Goal: Task Accomplishment & Management: Use online tool/utility

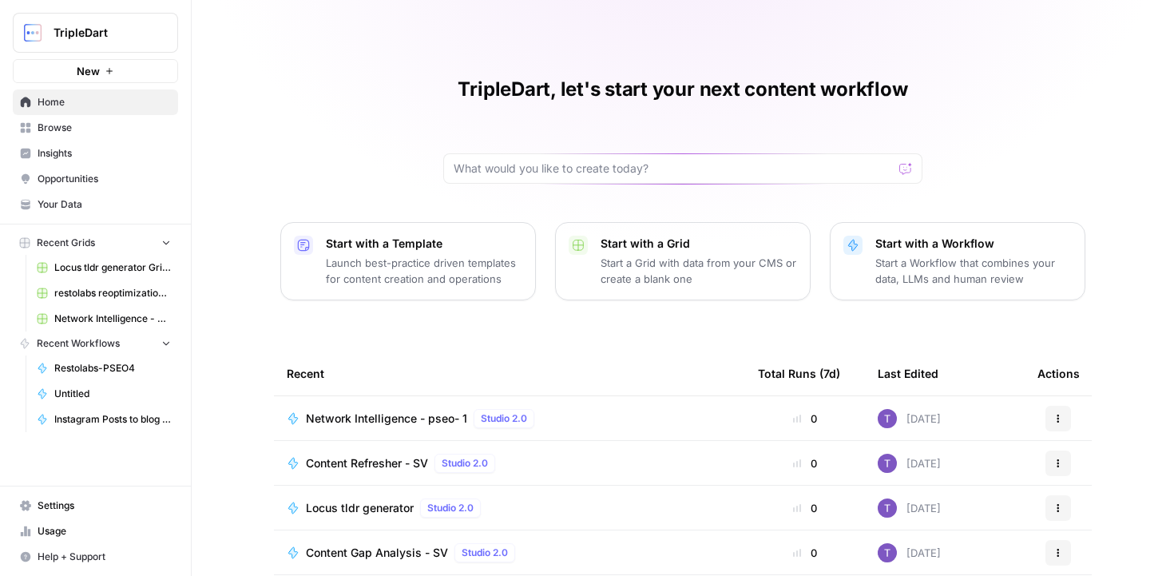
scroll to position [159, 0]
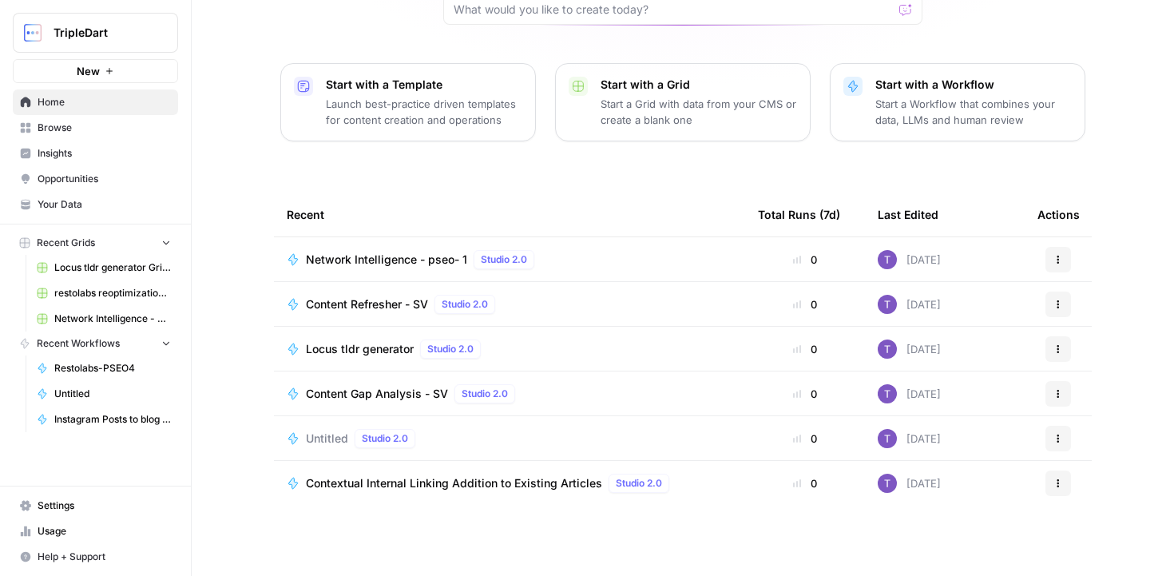
click at [121, 73] on button "New" at bounding box center [95, 71] width 165 height 24
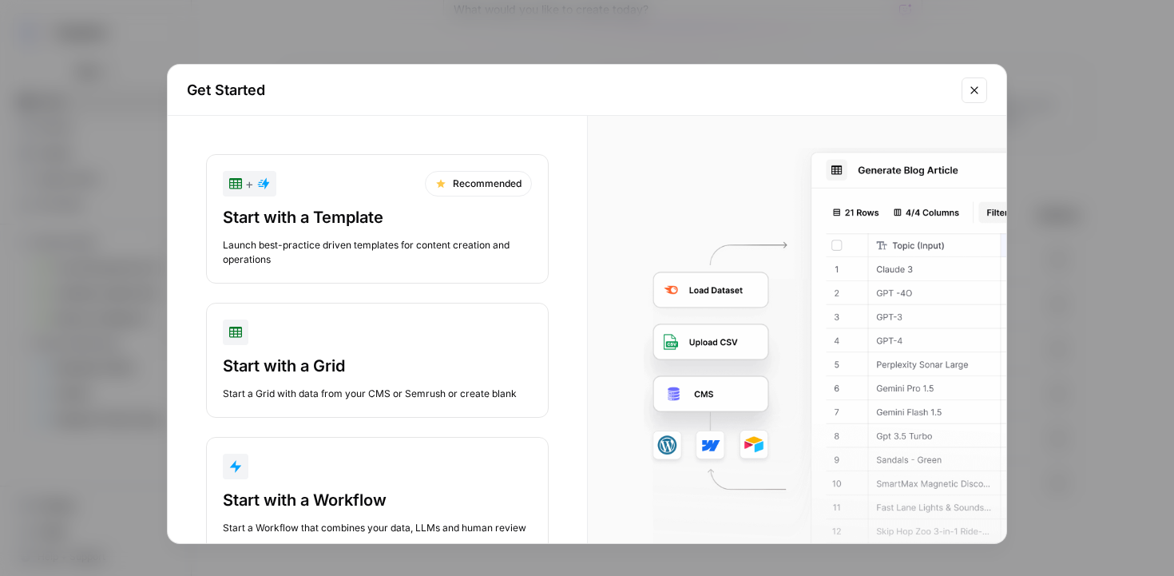
scroll to position [47, 0]
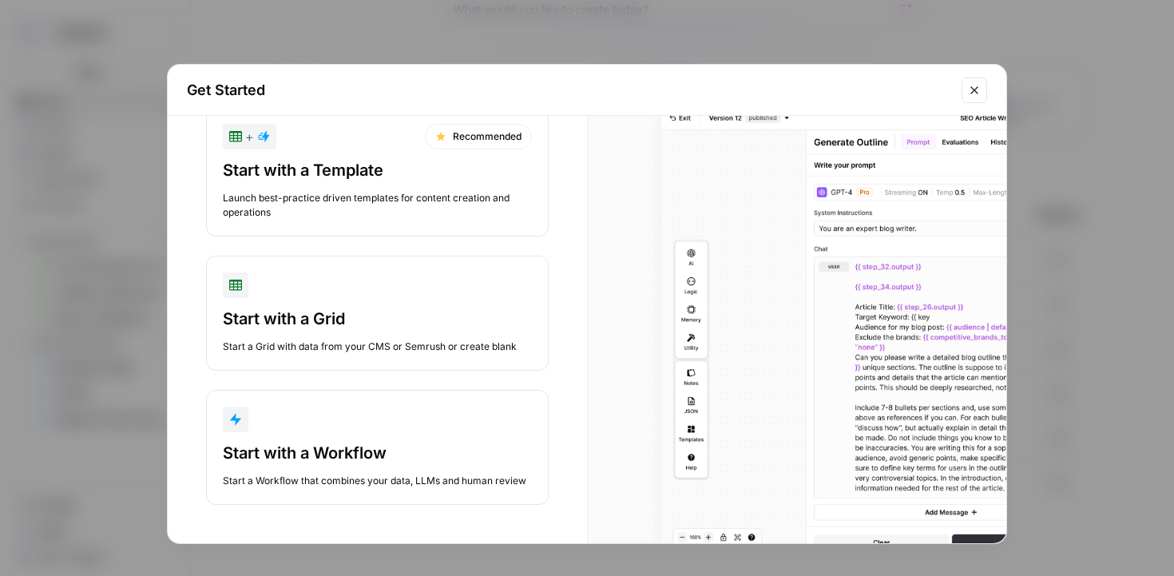
click at [359, 438] on button "Start with a Workflow Start a Workflow that combines your data, LLMs and human …" at bounding box center [377, 447] width 343 height 115
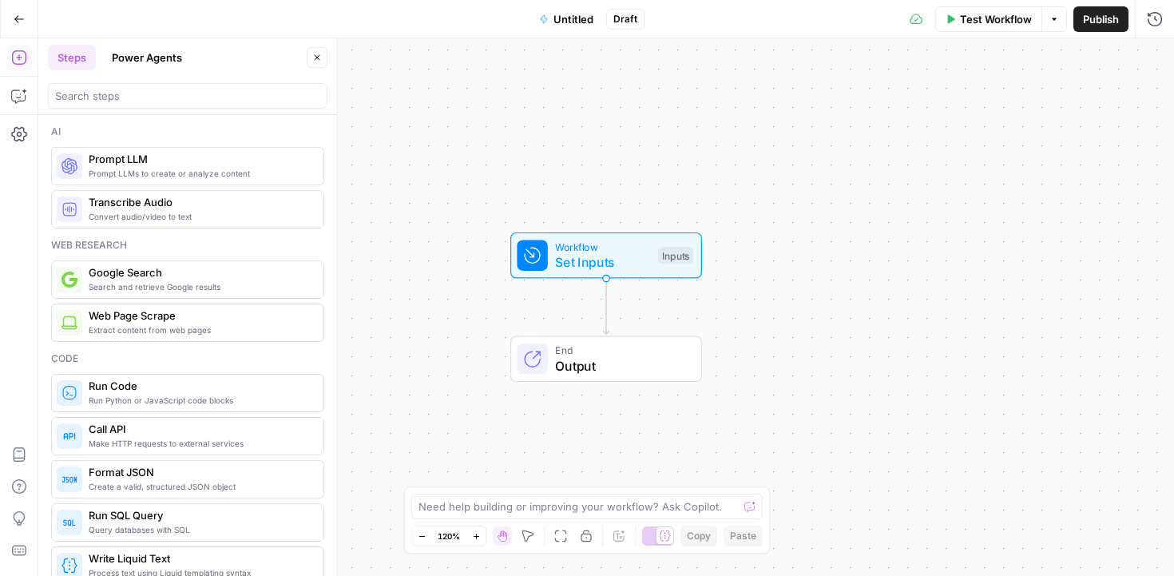
scroll to position [8, 0]
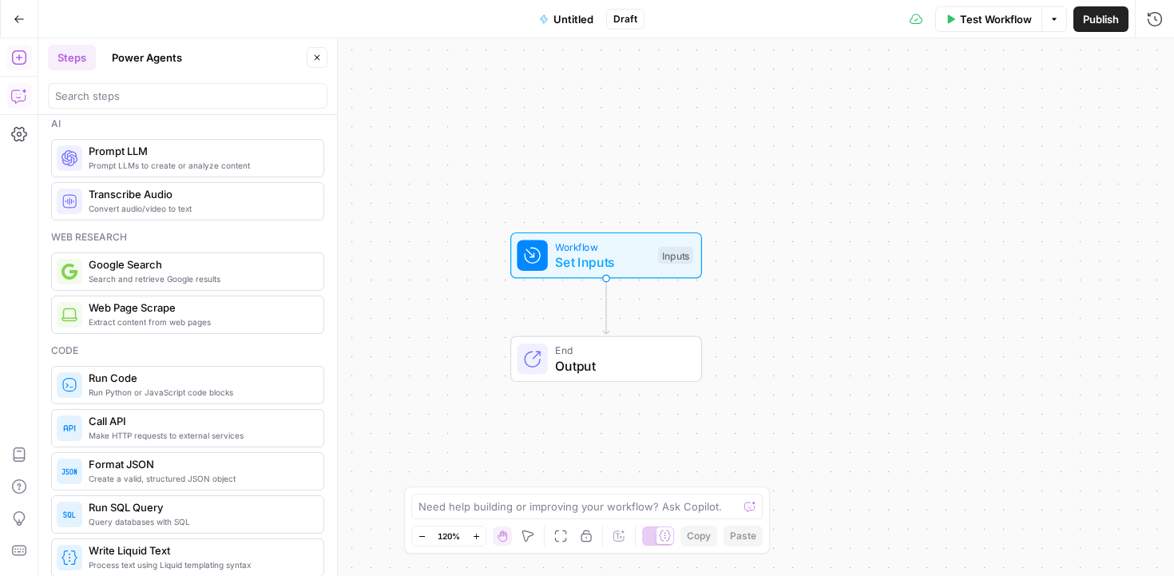
click at [18, 86] on button "Copilot" at bounding box center [19, 96] width 26 height 26
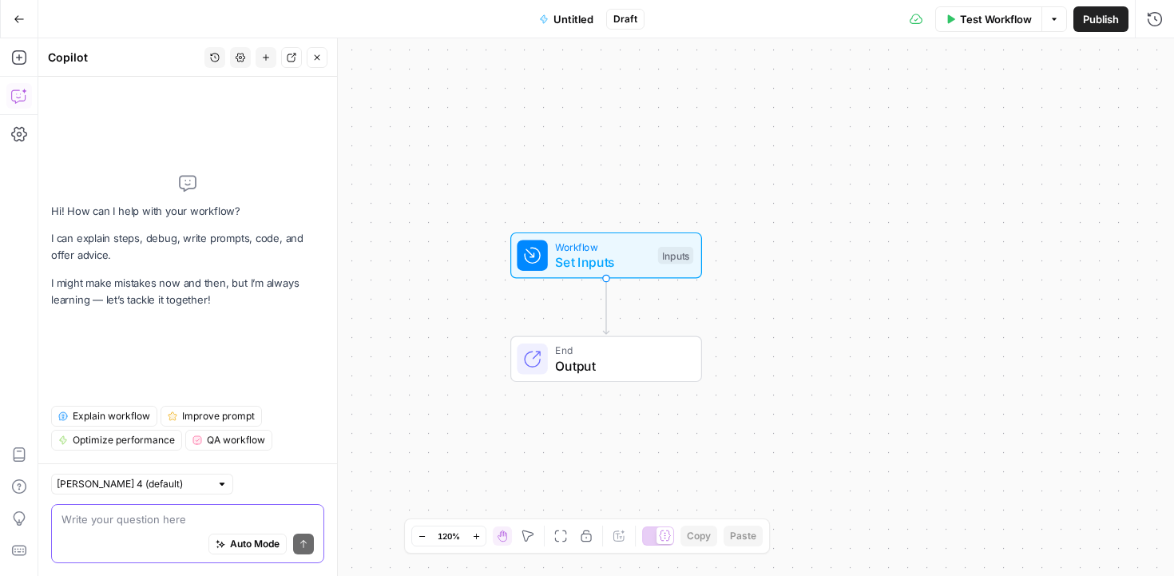
paste textarea "the Webgility AI workflow project is all set up on Writer@TDD account. Here is …"
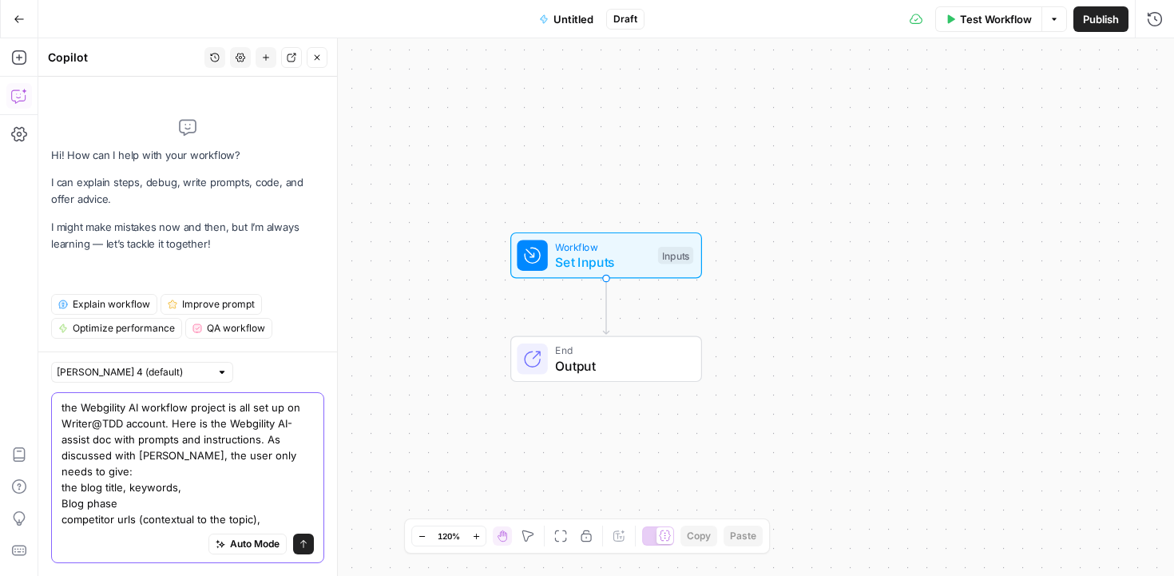
click at [189, 444] on textarea "the Webgility AI workflow project is all set up on Writer@TDD account. Here is …" at bounding box center [187, 463] width 252 height 128
drag, startPoint x: 184, startPoint y: 424, endPoint x: 161, endPoint y: 439, distance: 27.7
click at [161, 439] on textarea "the Webgility AI workflow project is all set up on Writer@TDD account. Here is …" at bounding box center [187, 463] width 252 height 128
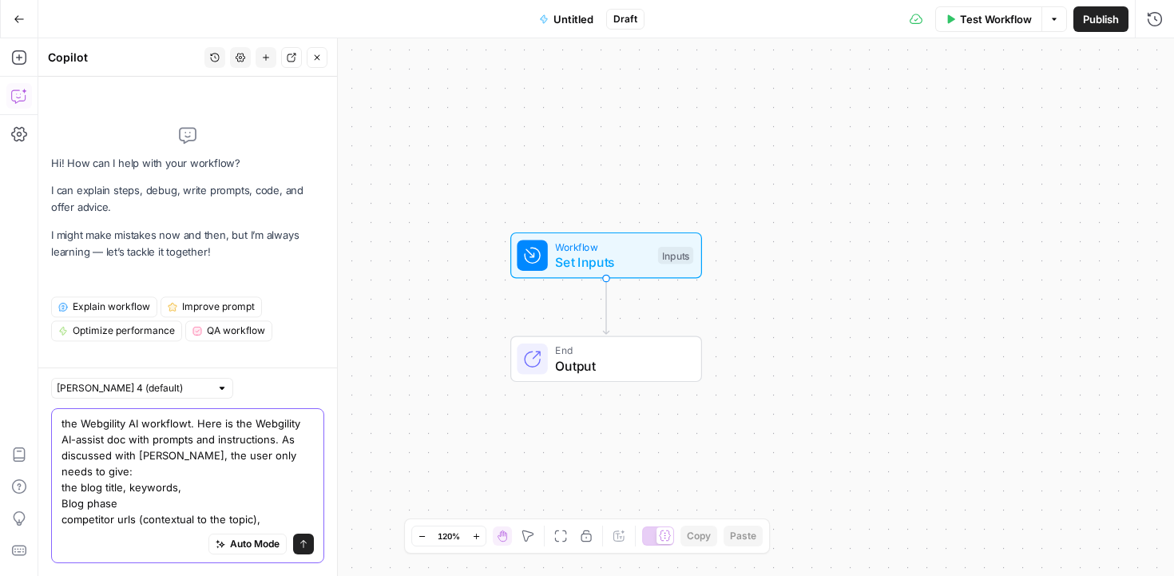
scroll to position [0, 0]
click at [192, 439] on textarea "the Webgility AI workflow. Here is the Webgility AI-assist doc with prompts and…" at bounding box center [187, 471] width 252 height 112
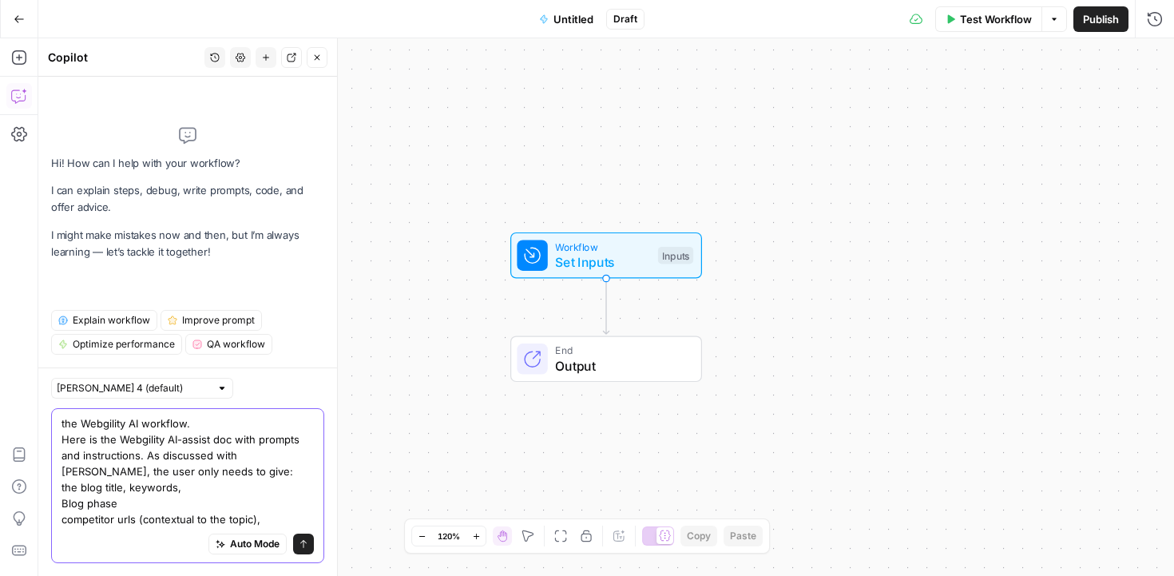
drag, startPoint x: 270, startPoint y: 458, endPoint x: 58, endPoint y: 442, distance: 212.2
click at [58, 442] on div "the Webgility AI workflow. Here is the Webgility AI-assist doc with prompts and…" at bounding box center [187, 485] width 273 height 155
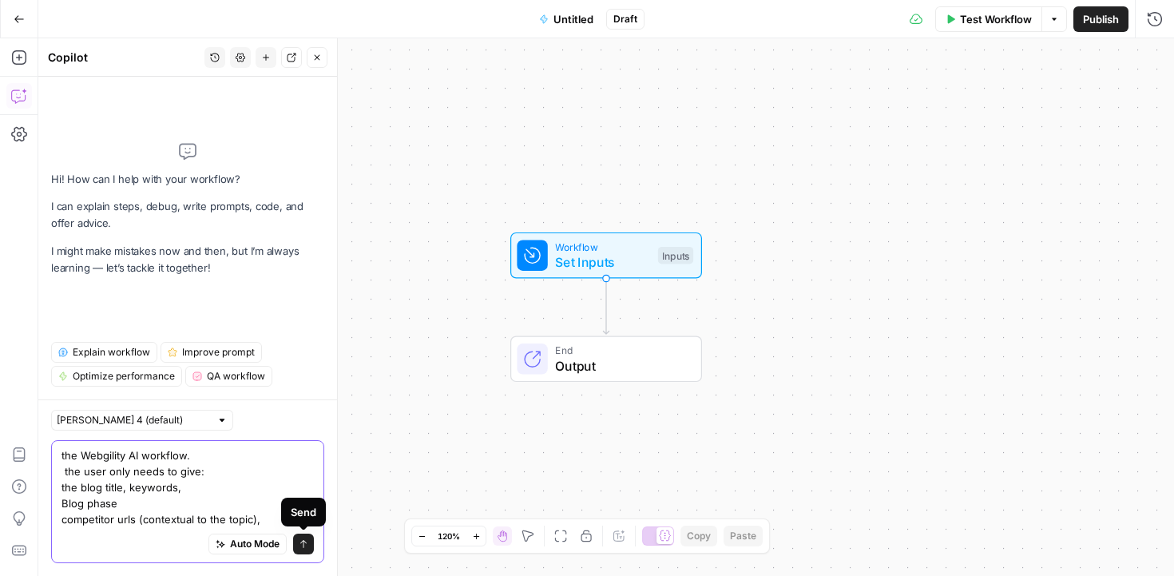
type textarea "the Webgility AI workflow. the user only needs to give: the blog title, keyword…"
click at [310, 537] on button "Send" at bounding box center [303, 543] width 21 height 21
